Goal: Transaction & Acquisition: Download file/media

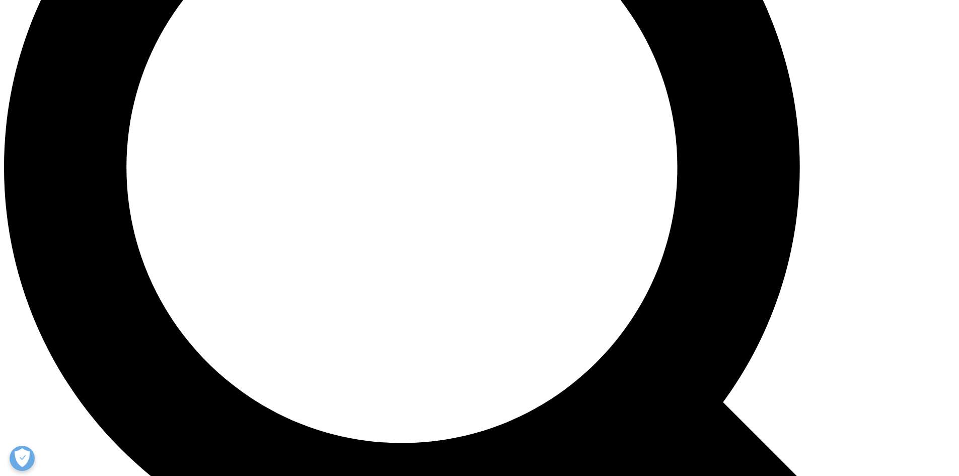
scroll to position [1308, 0]
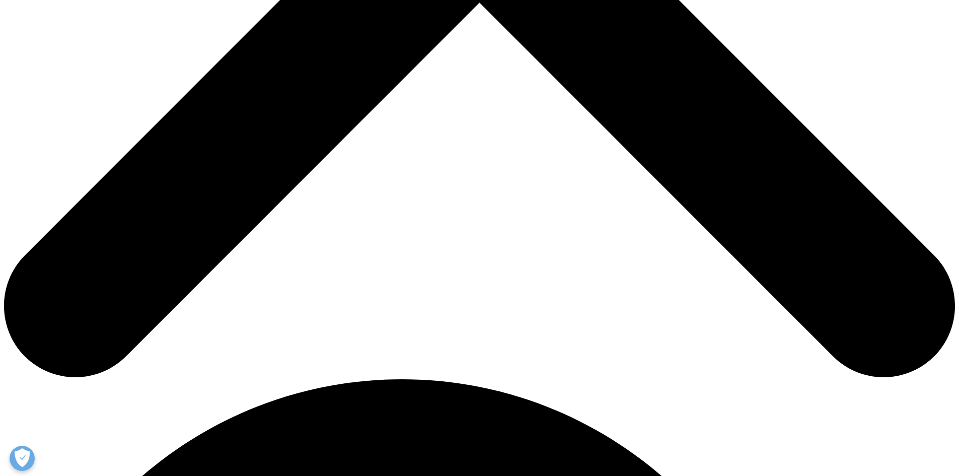
scroll to position [604, 0]
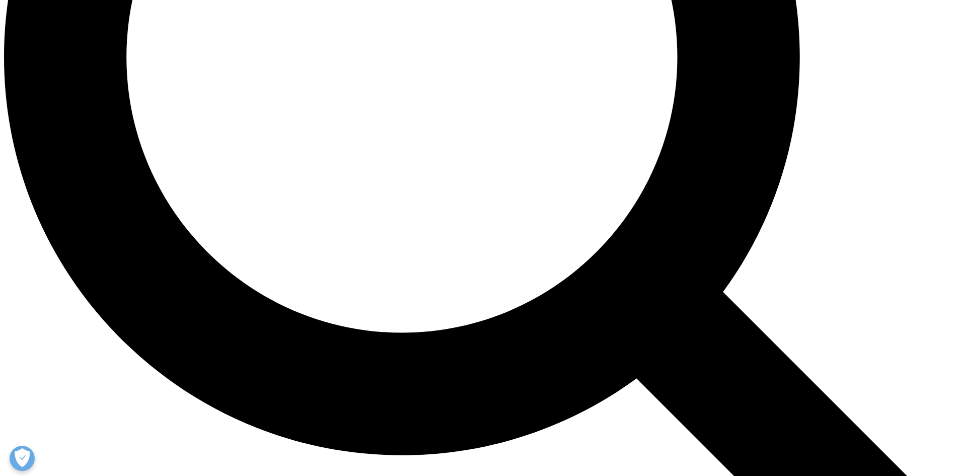
scroll to position [1308, 0]
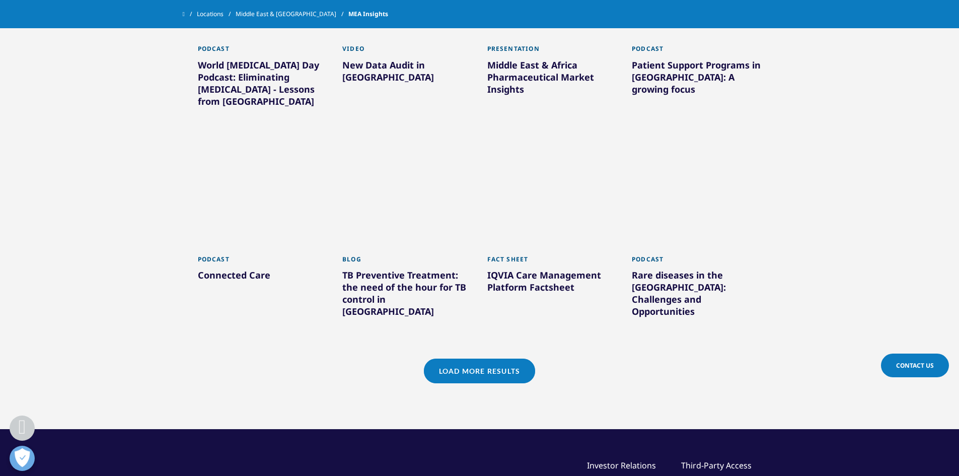
click at [469, 358] on link "Load More Results" at bounding box center [479, 370] width 111 height 25
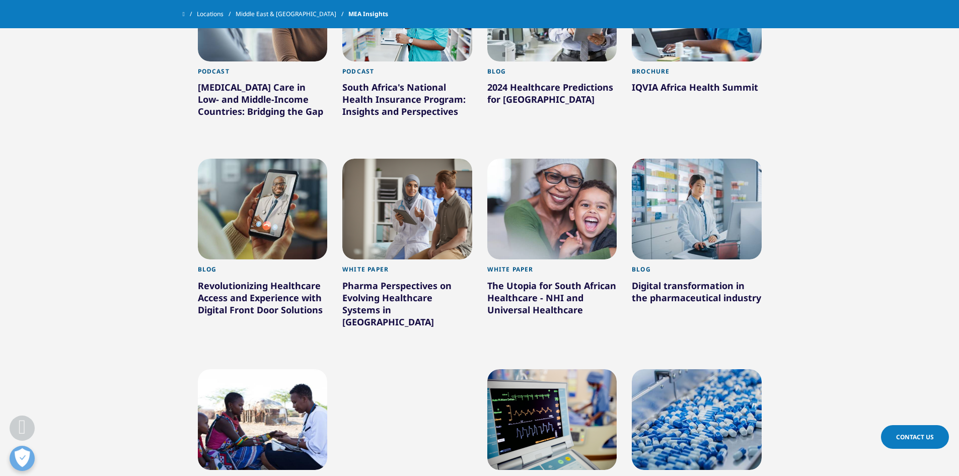
scroll to position [1711, 0]
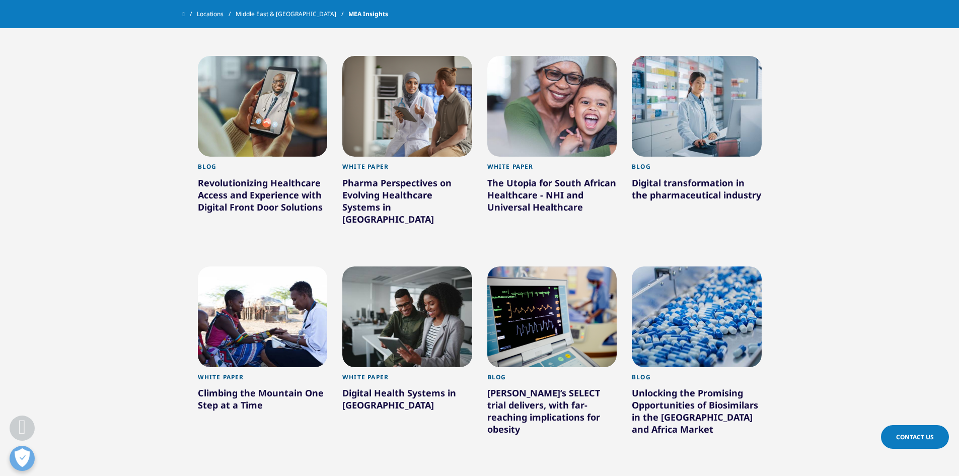
scroll to position [1812, 0]
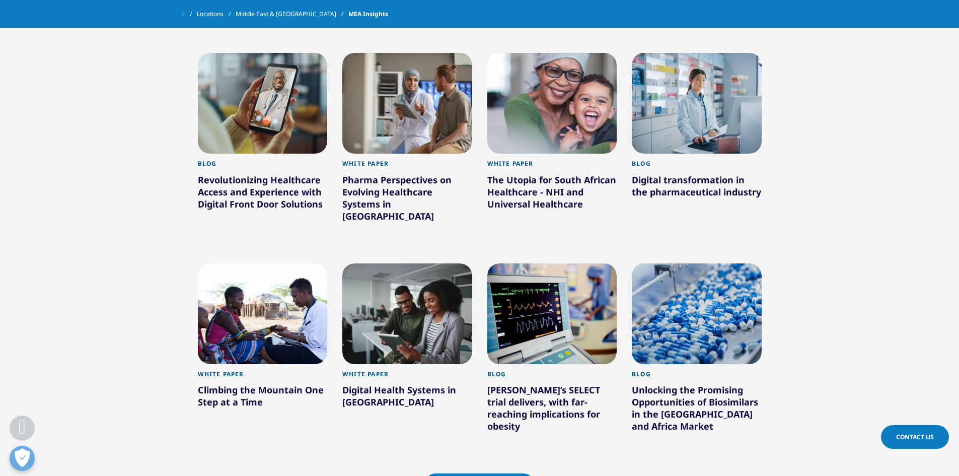
click at [493, 473] on link "Load More Results" at bounding box center [479, 485] width 111 height 25
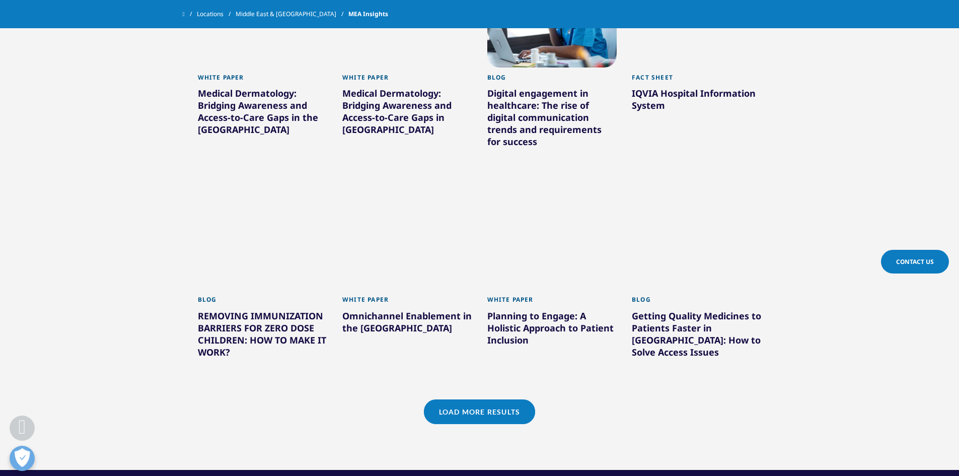
scroll to position [2667, 0]
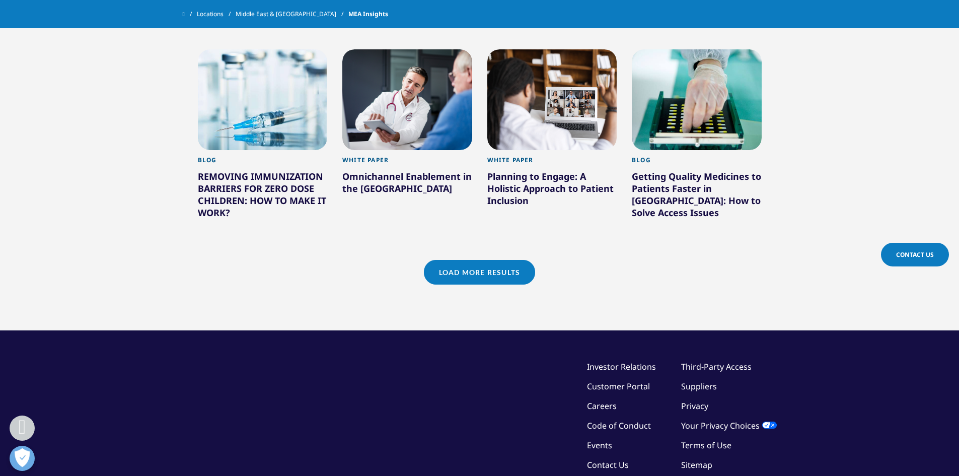
click at [517, 260] on link "Load More Results" at bounding box center [479, 272] width 111 height 25
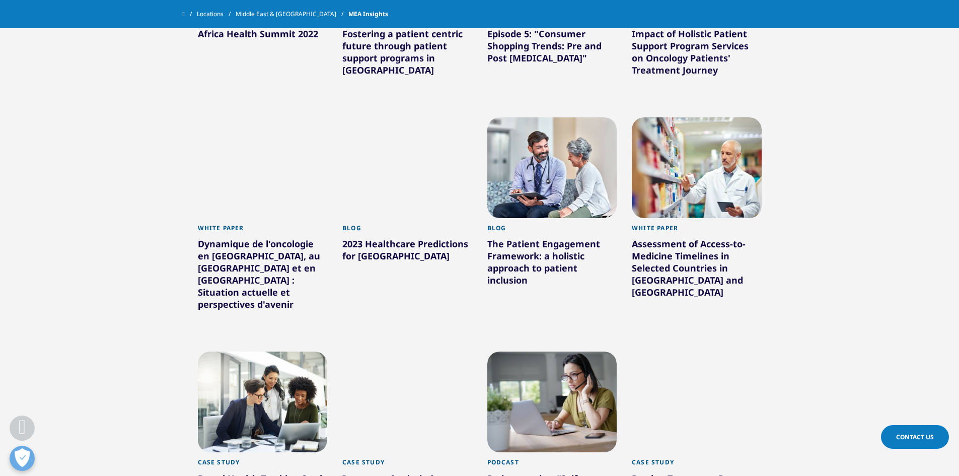
scroll to position [3070, 0]
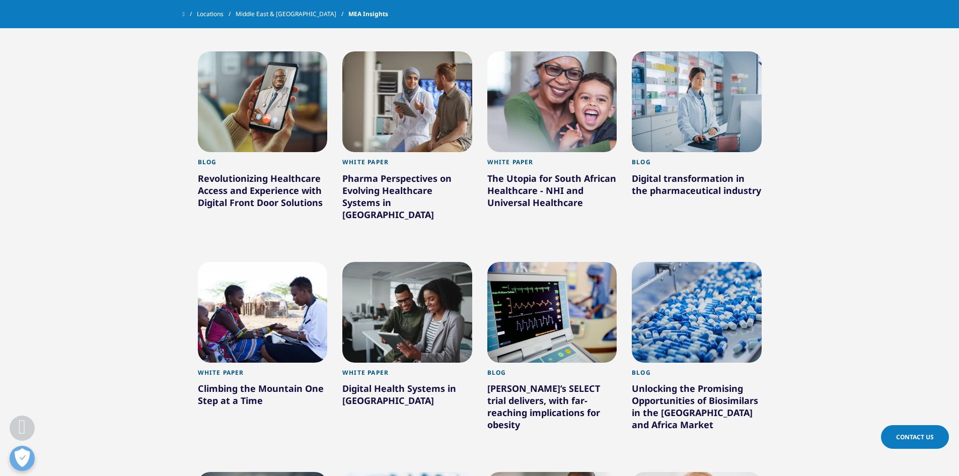
scroll to position [1812, 0]
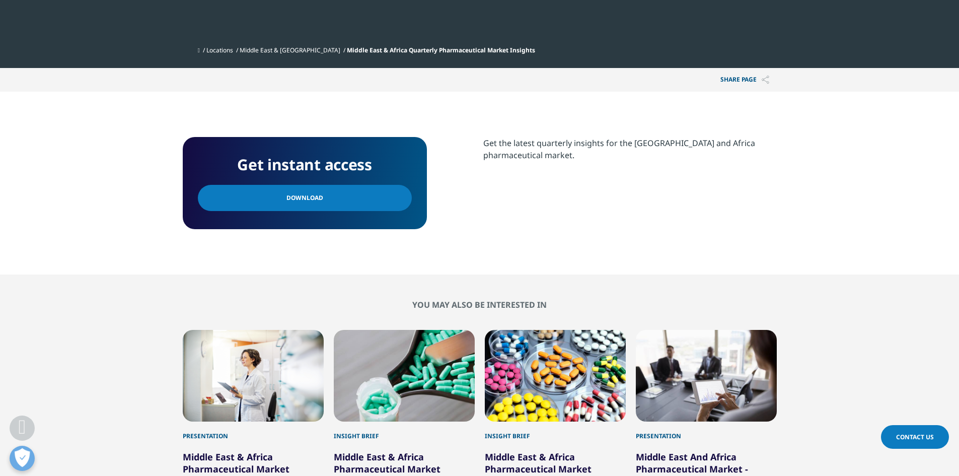
scroll to position [352, 0]
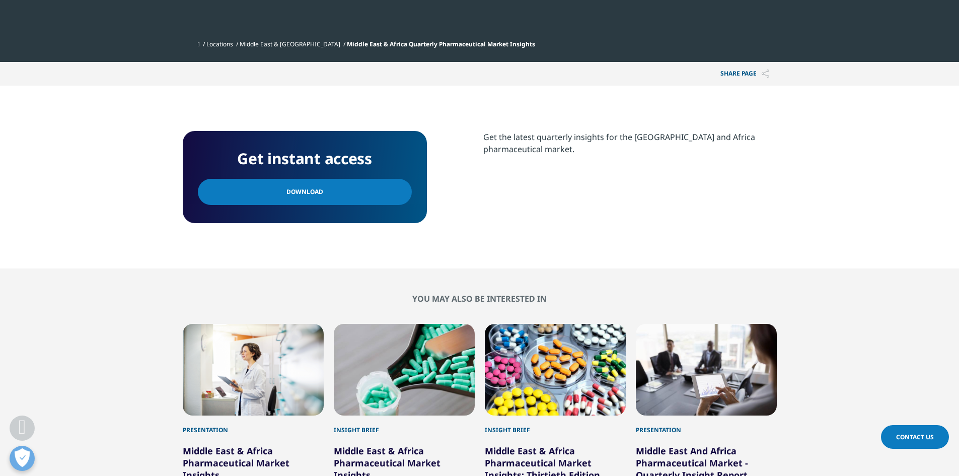
click at [331, 191] on link "Download" at bounding box center [305, 192] width 214 height 26
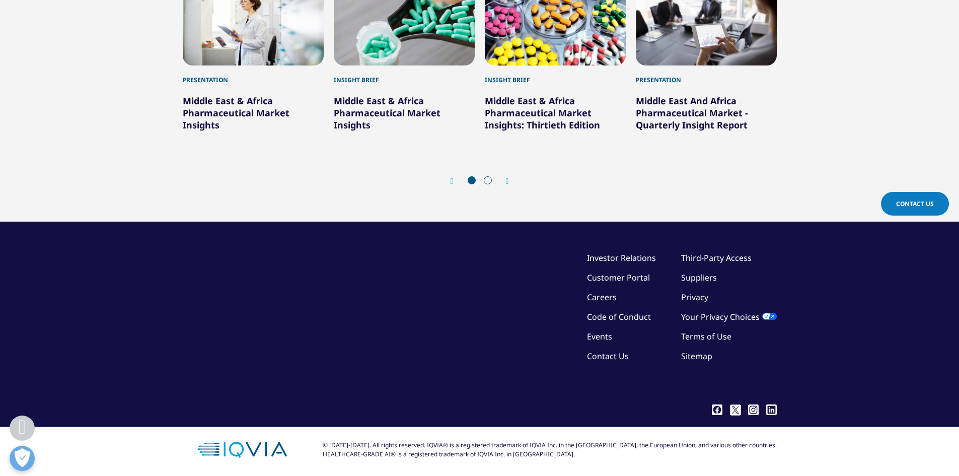
scroll to position [706, 0]
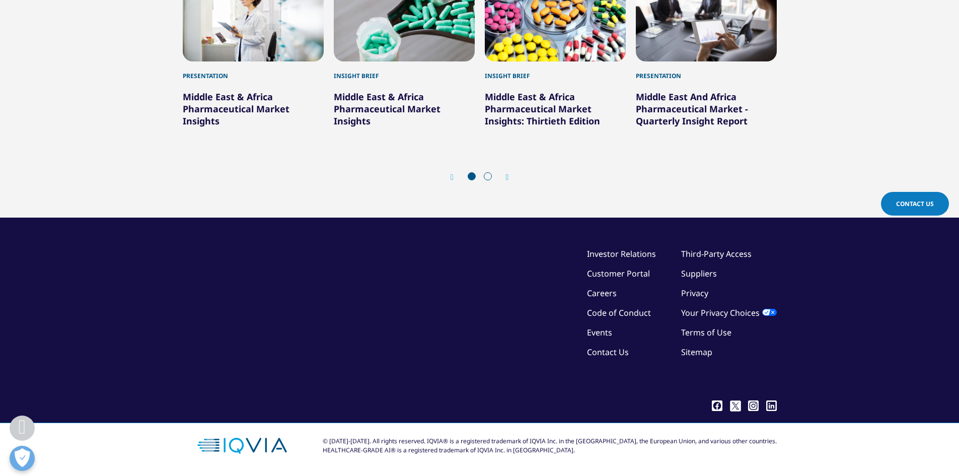
click at [505, 179] on div "Next" at bounding box center [502, 177] width 13 height 10
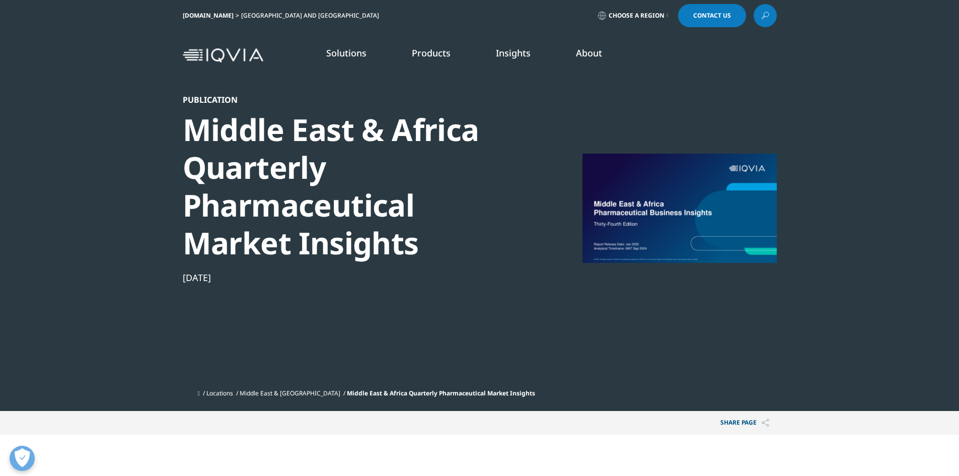
scroll to position [0, 0]
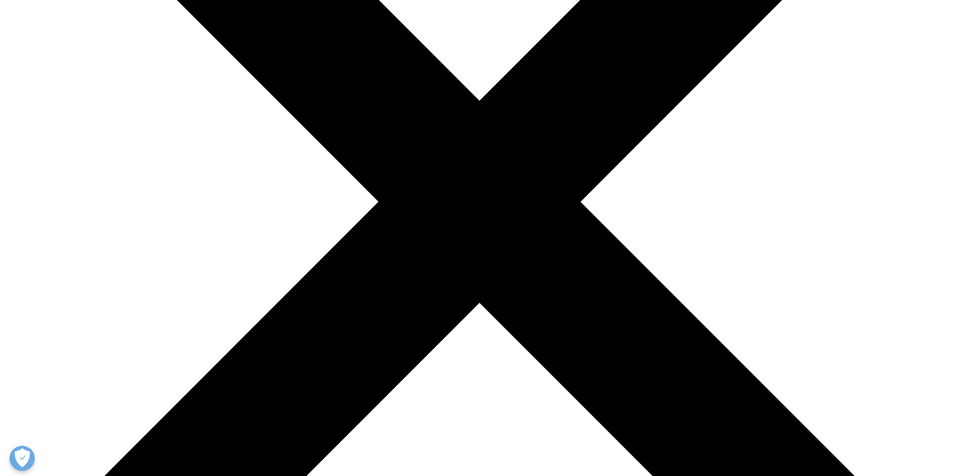
scroll to position [453, 0]
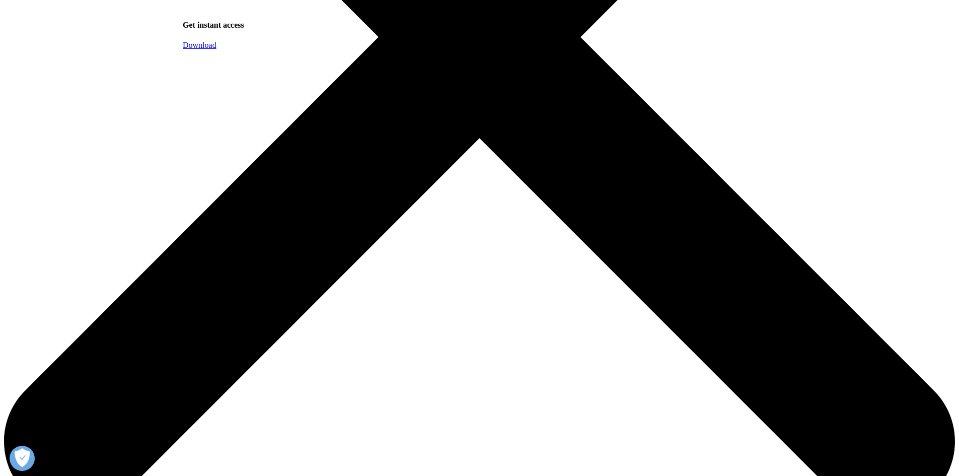
click at [216, 49] on link "Download" at bounding box center [200, 45] width 34 height 9
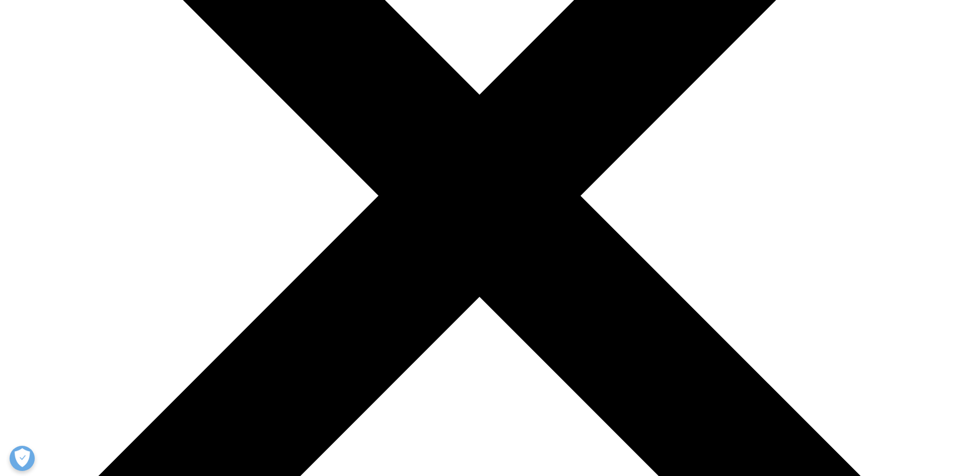
scroll to position [352, 0]
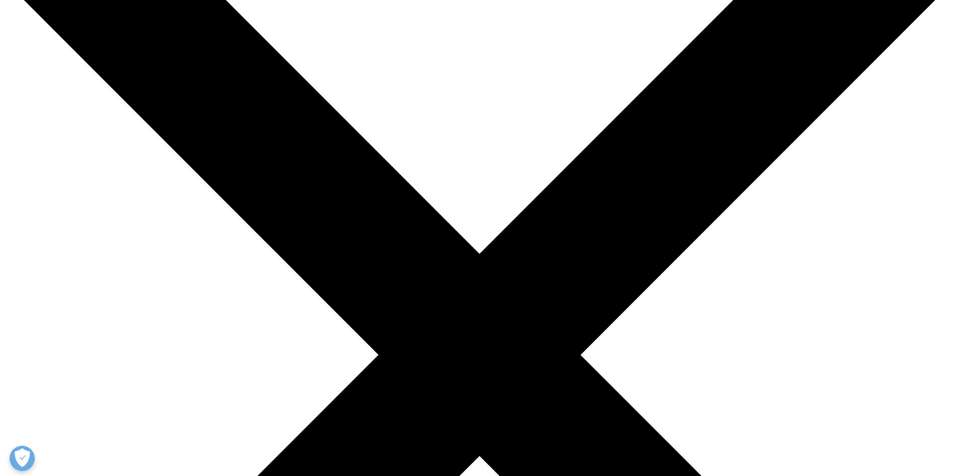
scroll to position [352, 0]
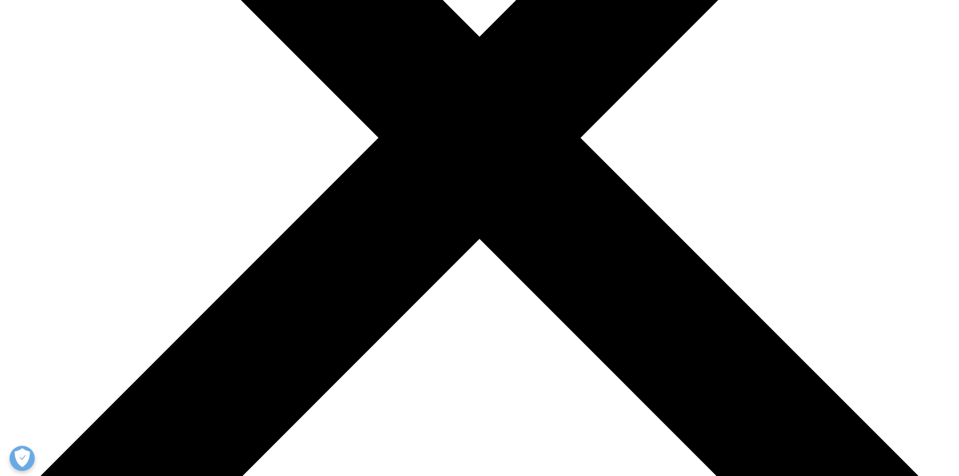
drag, startPoint x: 315, startPoint y: 107, endPoint x: 363, endPoint y: 106, distance: 48.8
drag, startPoint x: 416, startPoint y: 109, endPoint x: 469, endPoint y: 109, distance: 53.8
drag, startPoint x: 422, startPoint y: 108, endPoint x: 504, endPoint y: 109, distance: 81.5
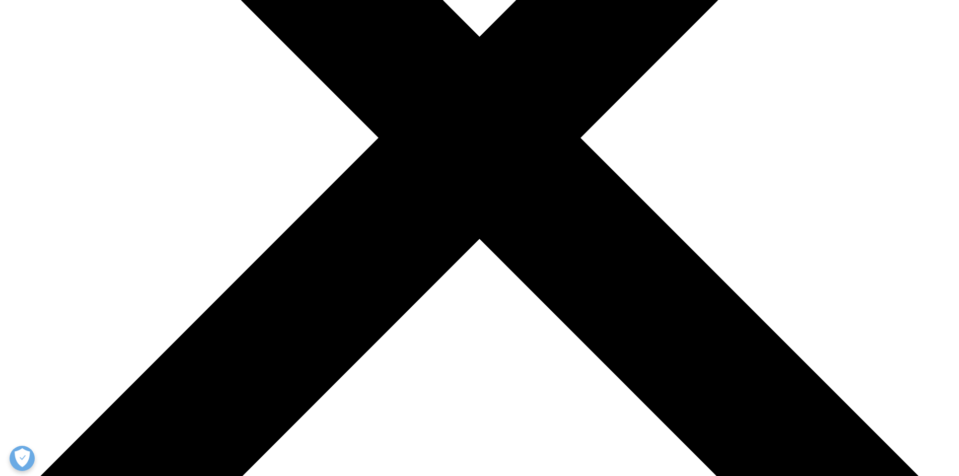
click at [504, 140] on p "Biosimilars are a safe, effective, and cost-saving viable alternative to biolog…" at bounding box center [479, 192] width 393 height 104
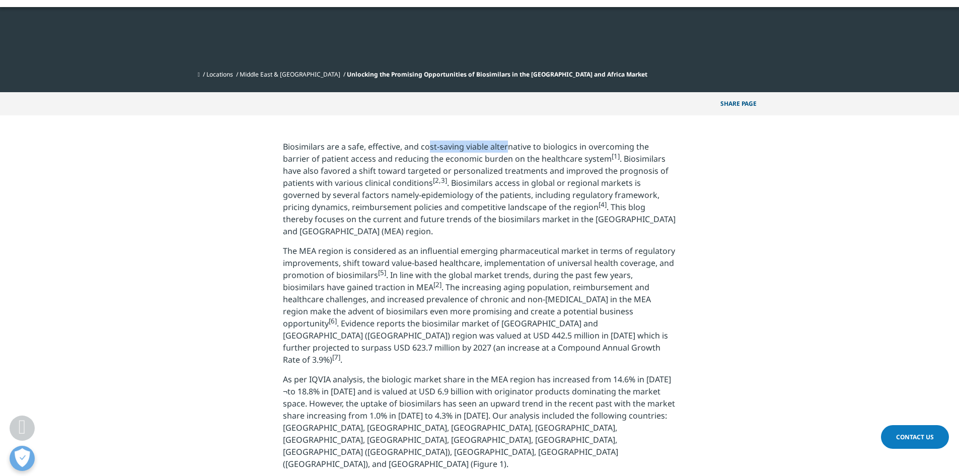
click at [444, 140] on p "Biosimilars are a safe, effective, and cost-saving viable alternative to biolog…" at bounding box center [479, 192] width 393 height 104
click at [512, 141] on p "Biosimilars are a safe, effective, and cost-saving viable alternative to biolog…" at bounding box center [479, 193] width 393 height 104
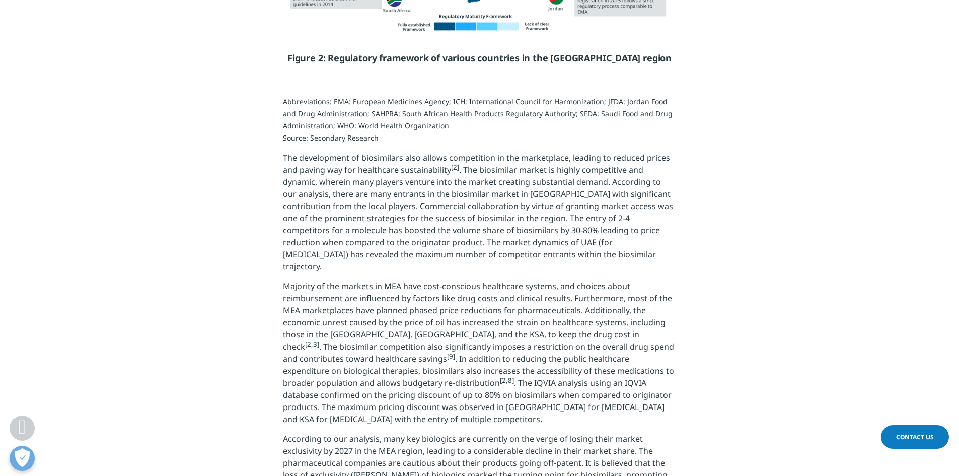
scroll to position [1459, 0]
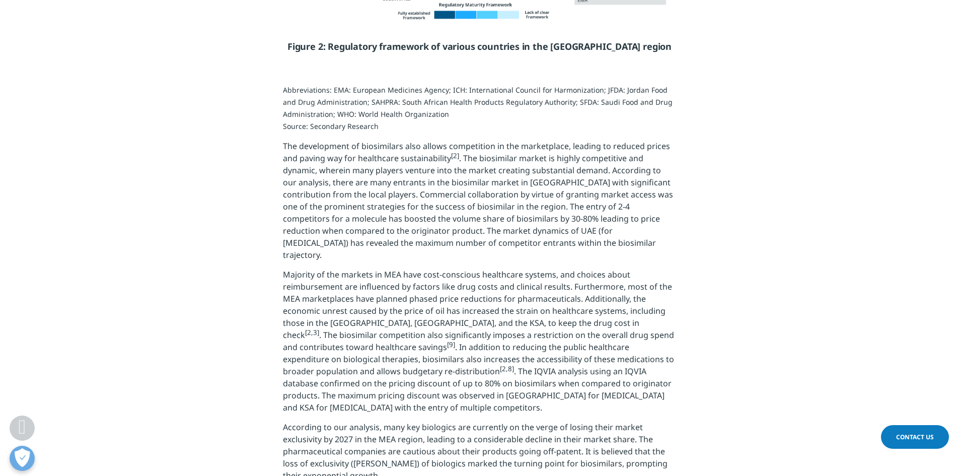
click at [502, 312] on p "Majority of the markets in MEA have cost-conscious healthcare systems, and choi…" at bounding box center [479, 344] width 393 height 152
